Goal: Task Accomplishment & Management: Use online tool/utility

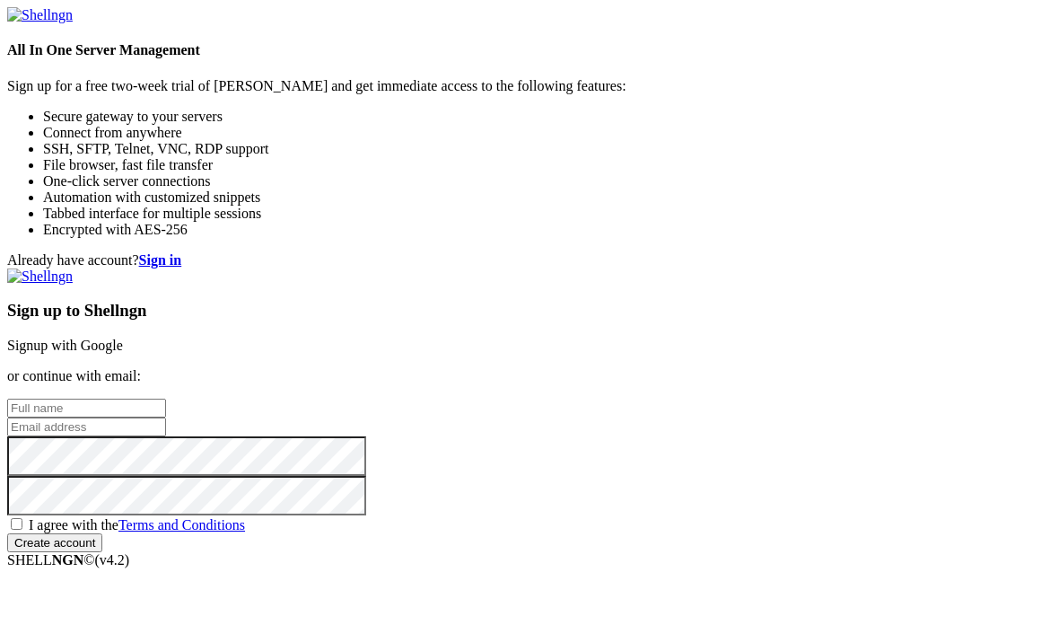
scroll to position [43, 0]
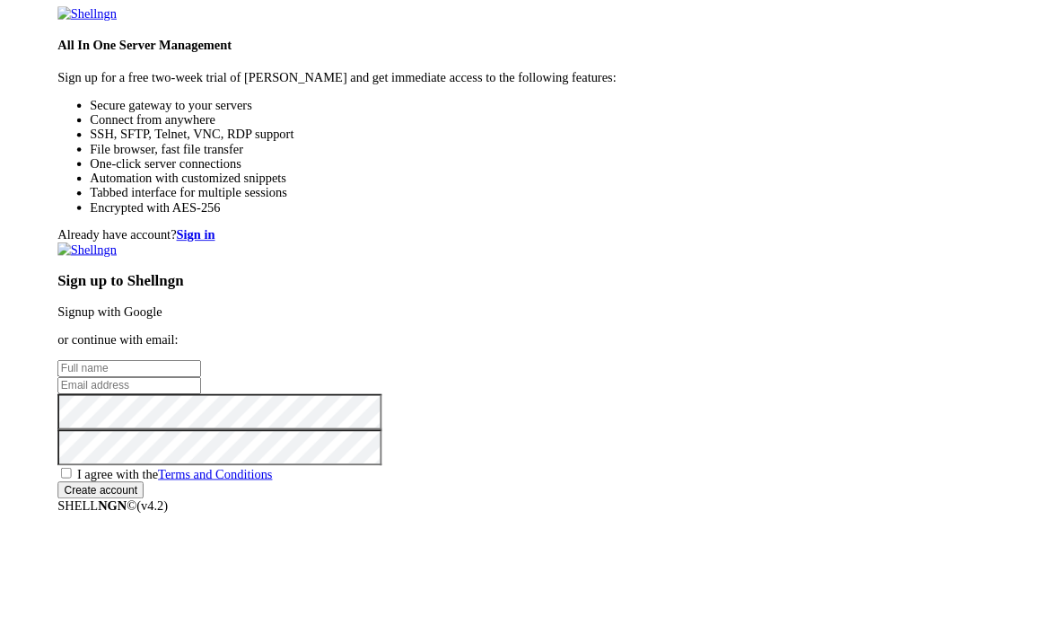
scroll to position [51, 0]
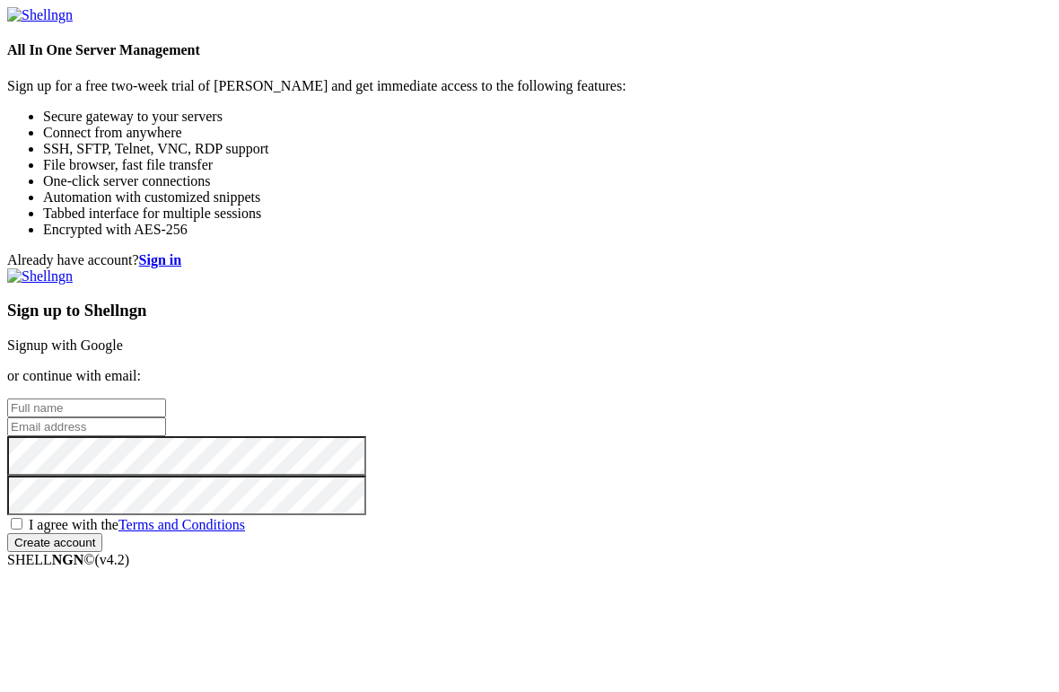
click at [123, 337] on link "Signup with Google" at bounding box center [65, 344] width 116 height 15
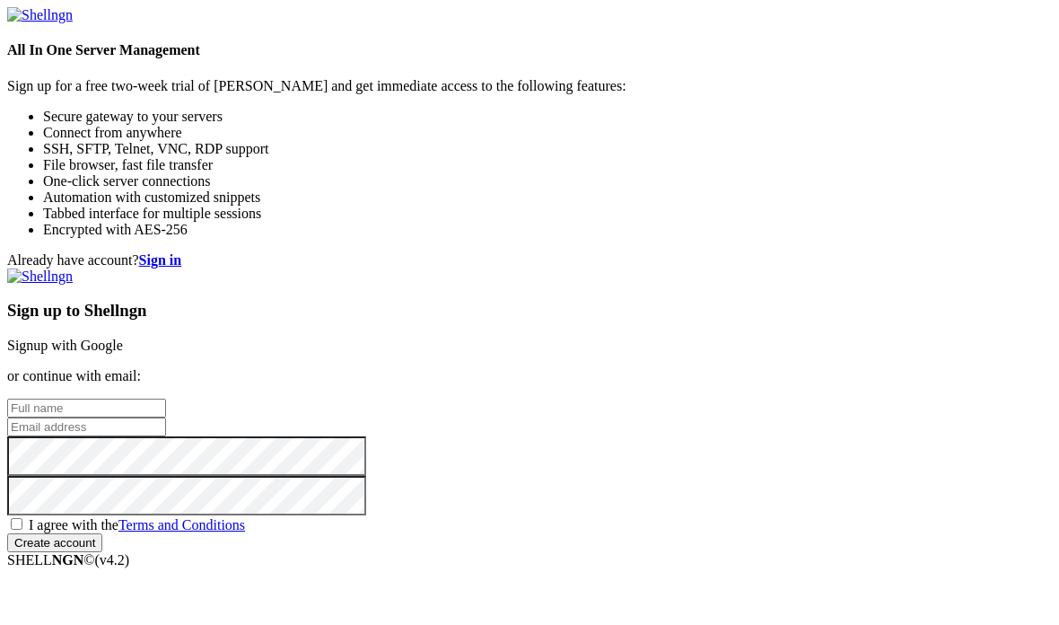
scroll to position [150, 0]
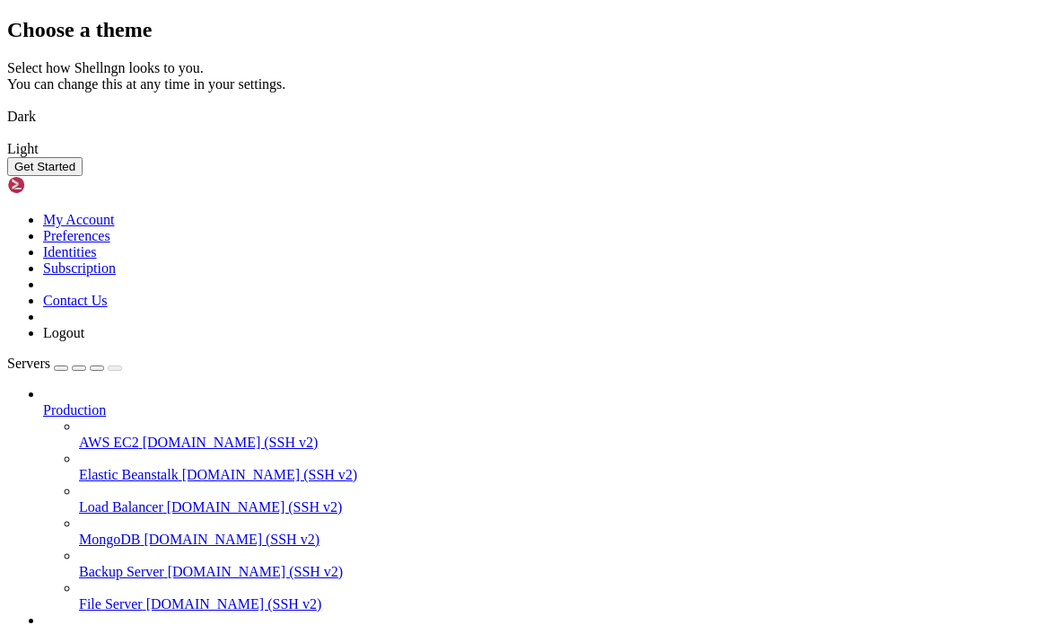
click at [951, 57] on div "Choose a theme Select how Shellngn looks to you. You can change this at any tim…" at bounding box center [529, 97] width 1045 height 158
click at [7, 105] on img at bounding box center [7, 105] width 0 height 0
click at [83, 176] on button "Get Started" at bounding box center [44, 166] width 75 height 19
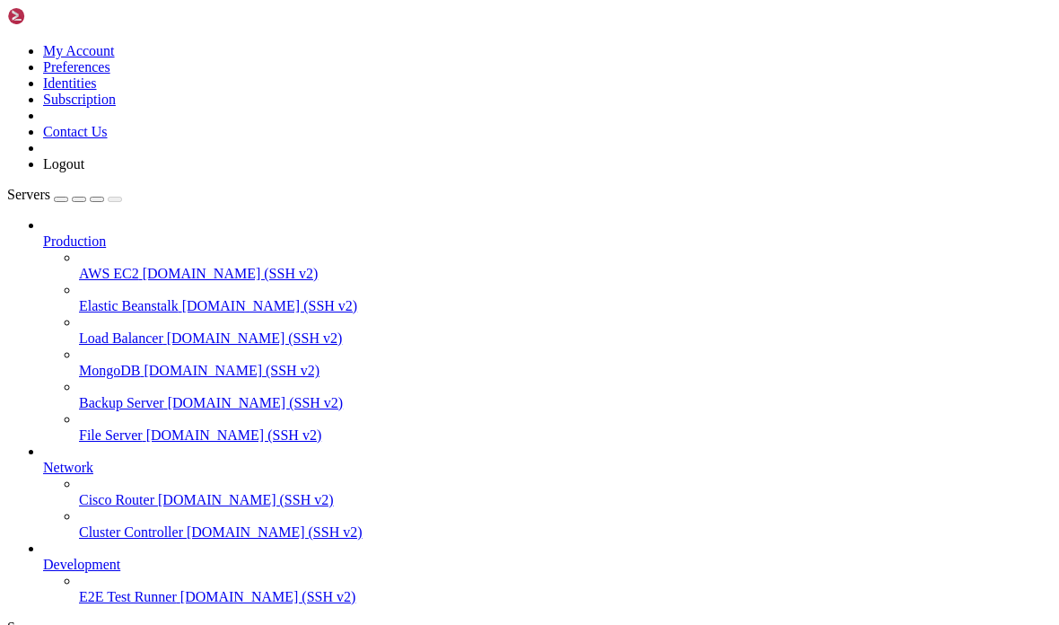
click at [86, 233] on span "Production" at bounding box center [74, 240] width 63 height 15
click at [61, 199] on div "button" at bounding box center [61, 199] width 0 height 0
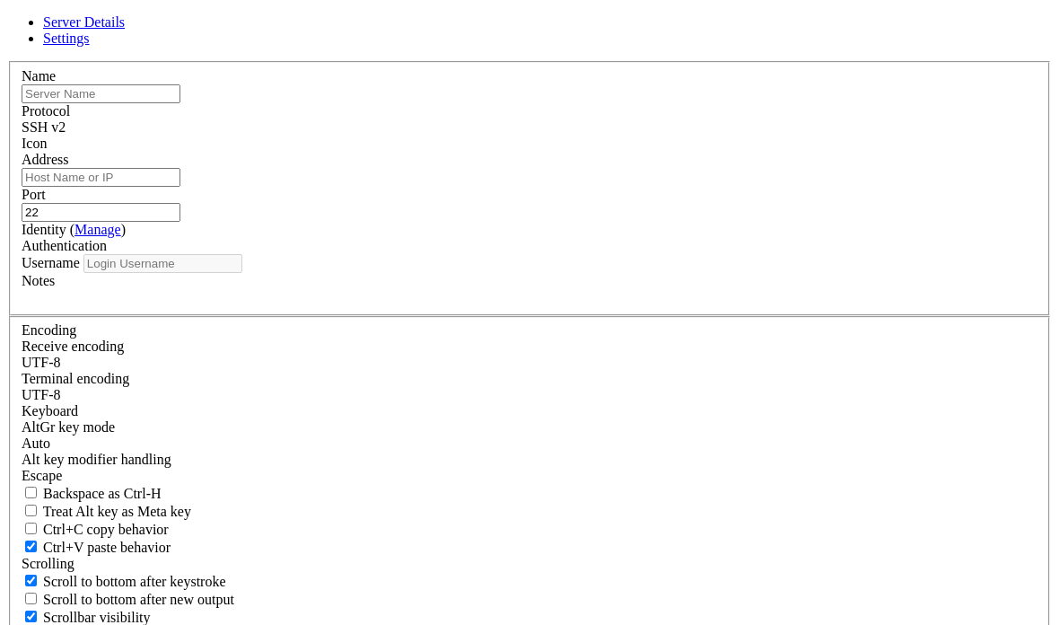
click at [879, 309] on div "Server Details Settings Name Protocol SSH v2 Icon" at bounding box center [529, 433] width 1045 height 838
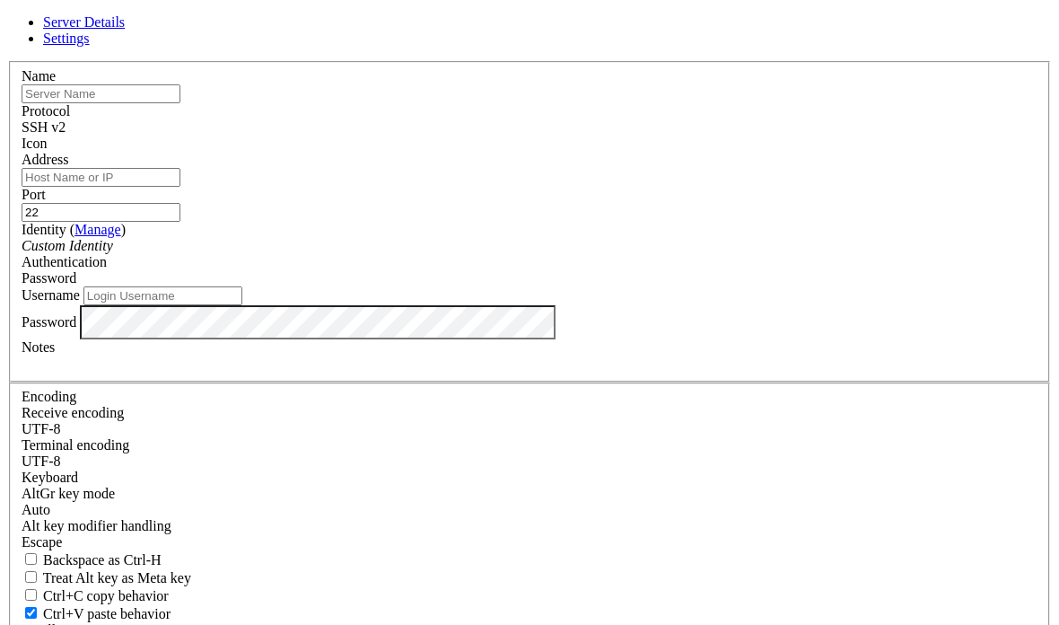
click at [7, 61] on link at bounding box center [7, 61] width 0 height 0
